Goal: Information Seeking & Learning: Understand process/instructions

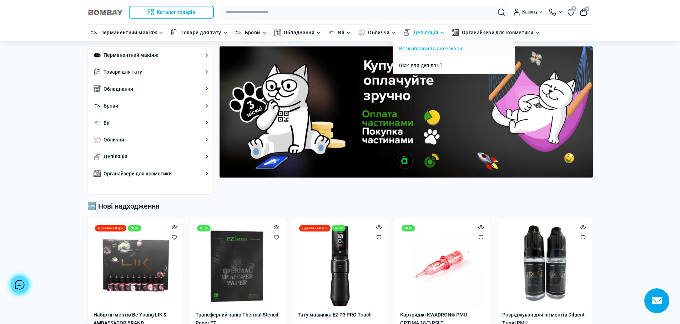
click at [424, 51] on link "Воскоплави та аксесуари" at bounding box center [430, 49] width 63 height 8
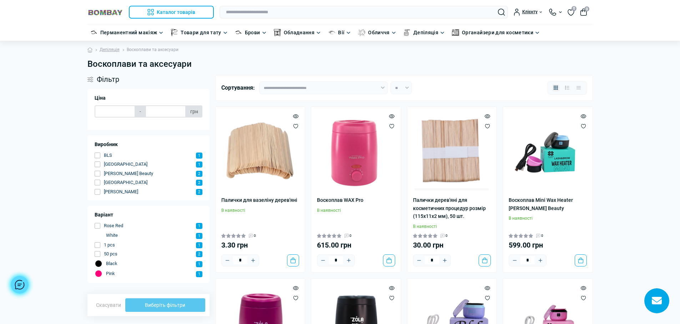
type input "*****"
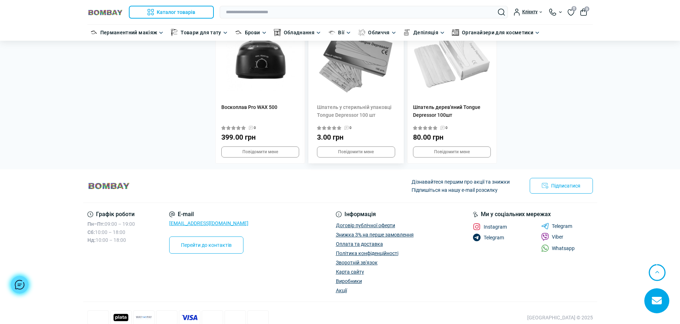
scroll to position [438, 0]
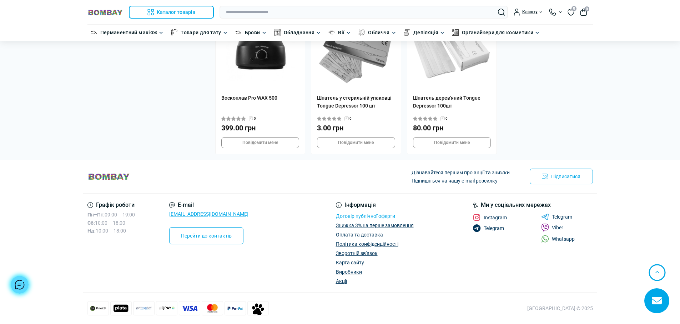
click at [372, 213] on link "Договір публічної оферти" at bounding box center [365, 216] width 59 height 6
